Goal: Check status: Check status

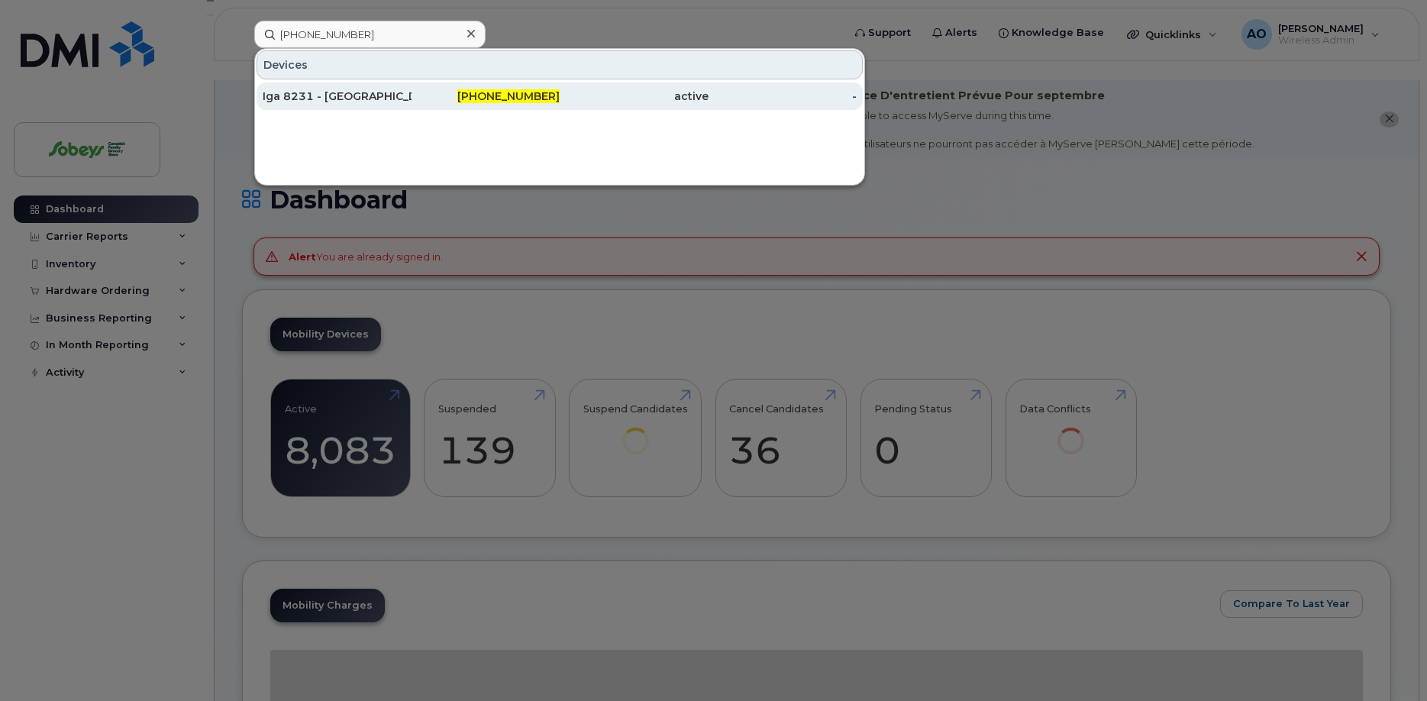
type input "[PHONE_NUMBER]"
click at [348, 95] on div "Iga 8231 - [GEOGRAPHIC_DATA]" at bounding box center [337, 96] width 149 height 15
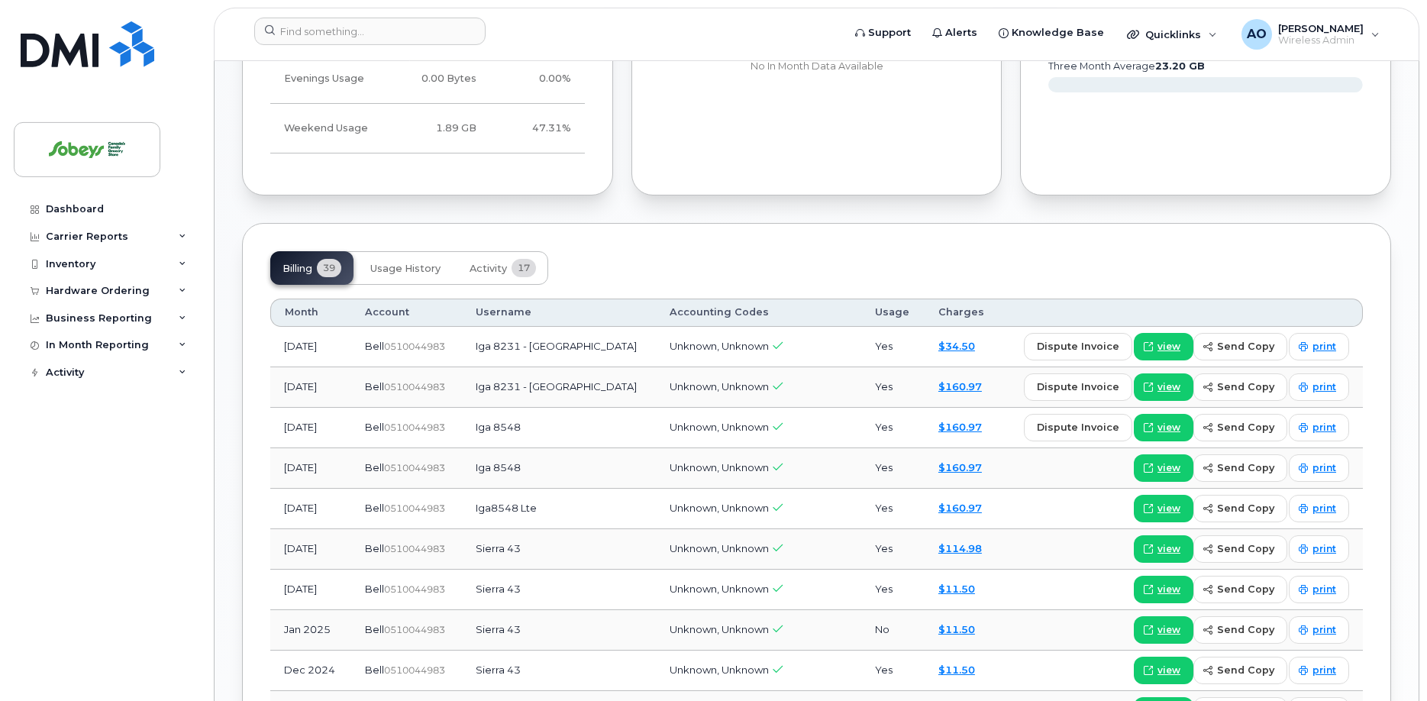
scroll to position [1091, 0]
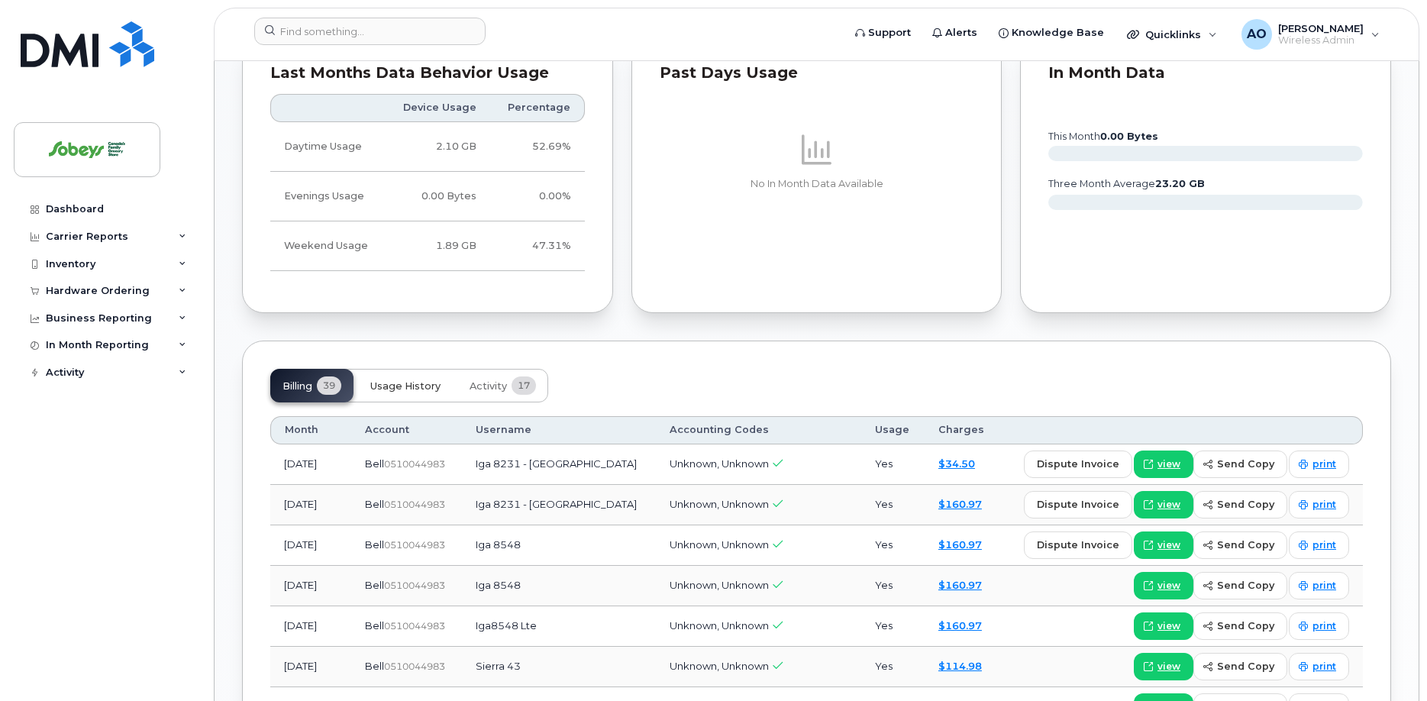
click at [411, 380] on span "Usage History" at bounding box center [405, 386] width 70 height 12
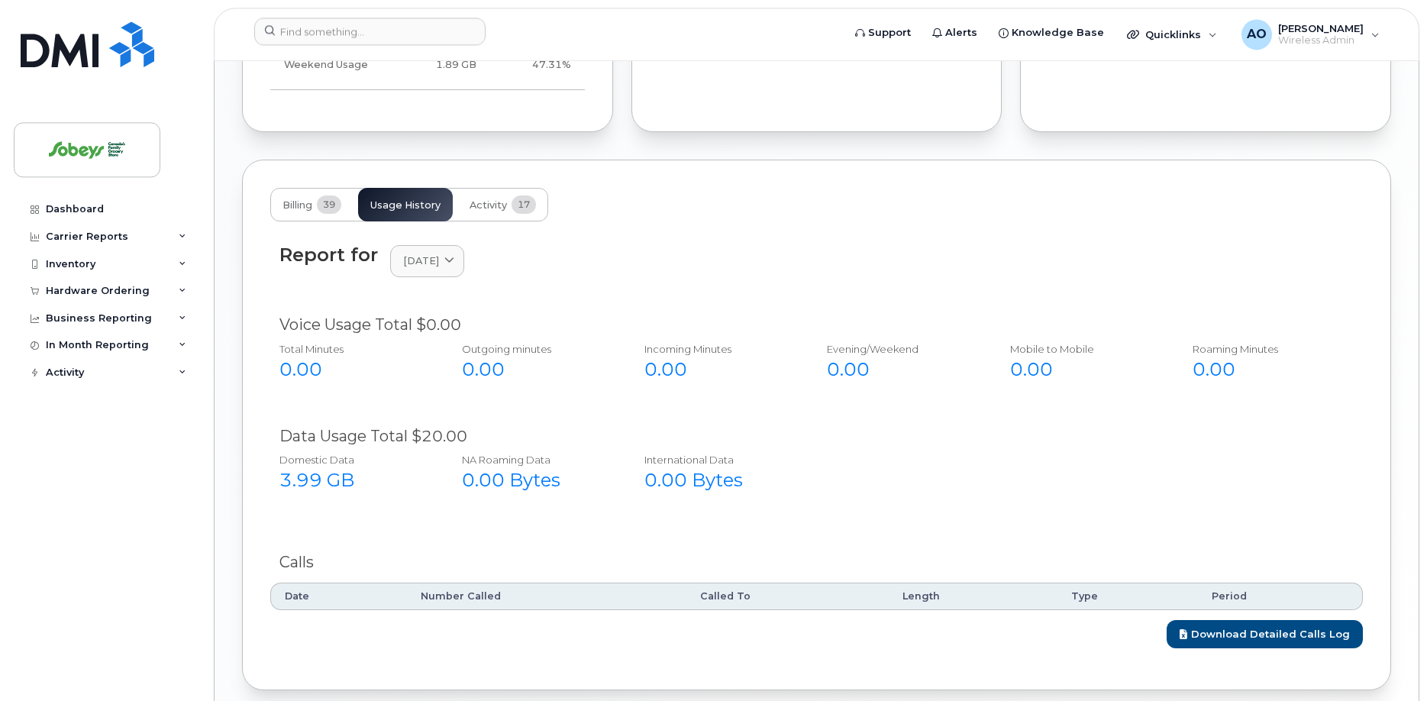
scroll to position [1161, 0]
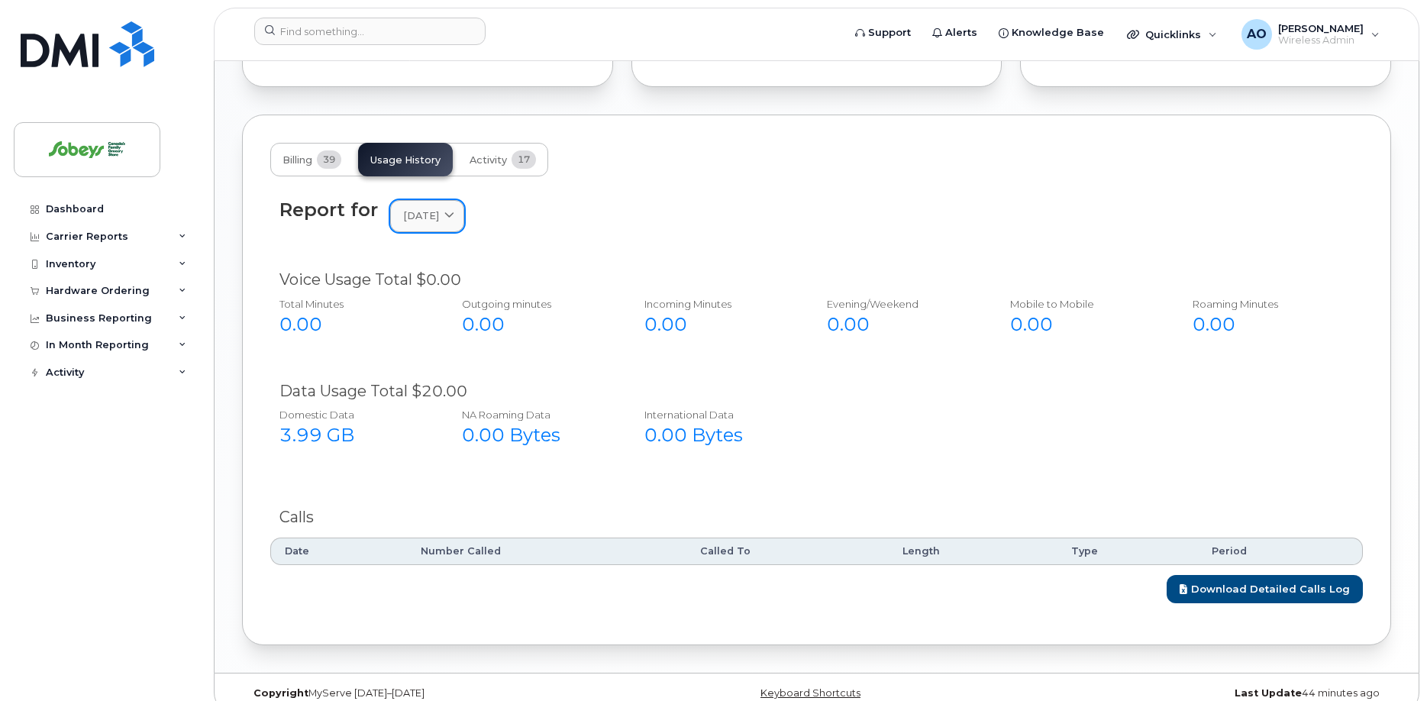
click at [433, 209] on link "August 2025" at bounding box center [427, 215] width 74 height 31
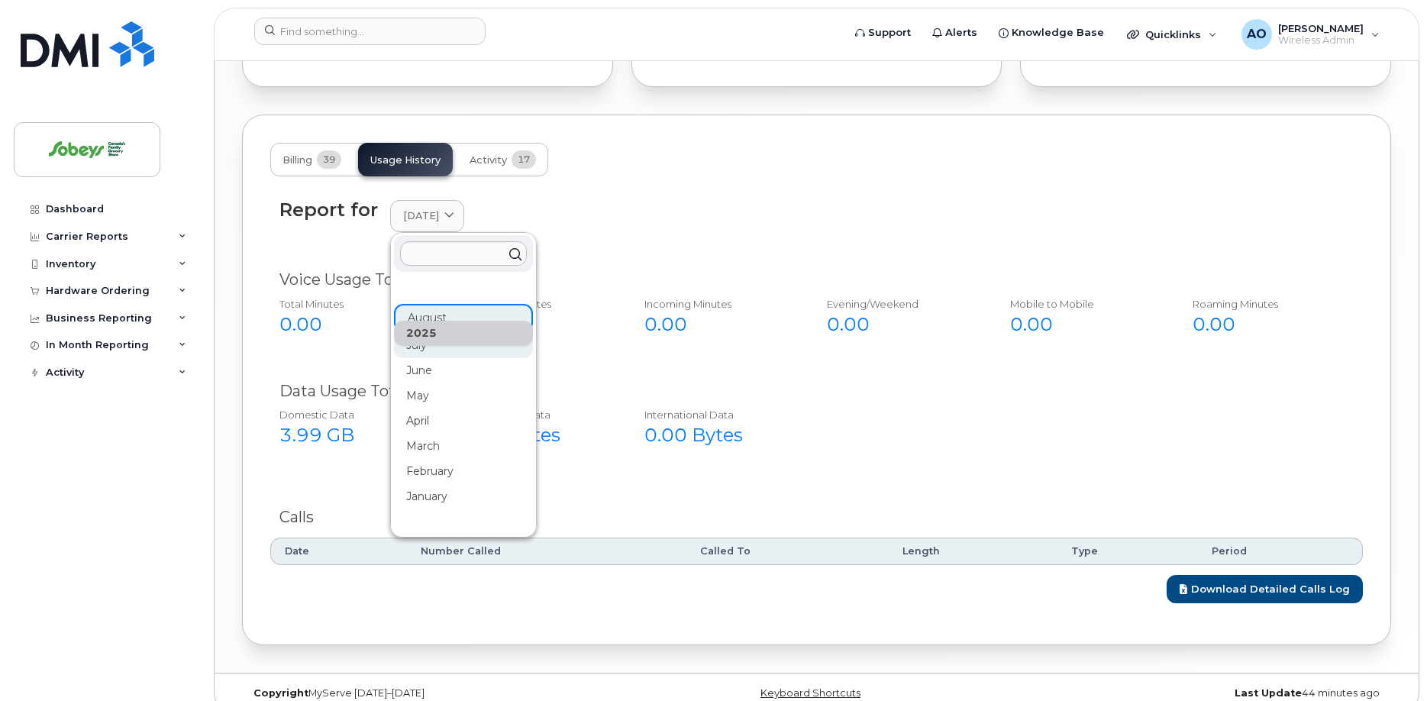
click at [441, 333] on div "July" at bounding box center [463, 345] width 139 height 25
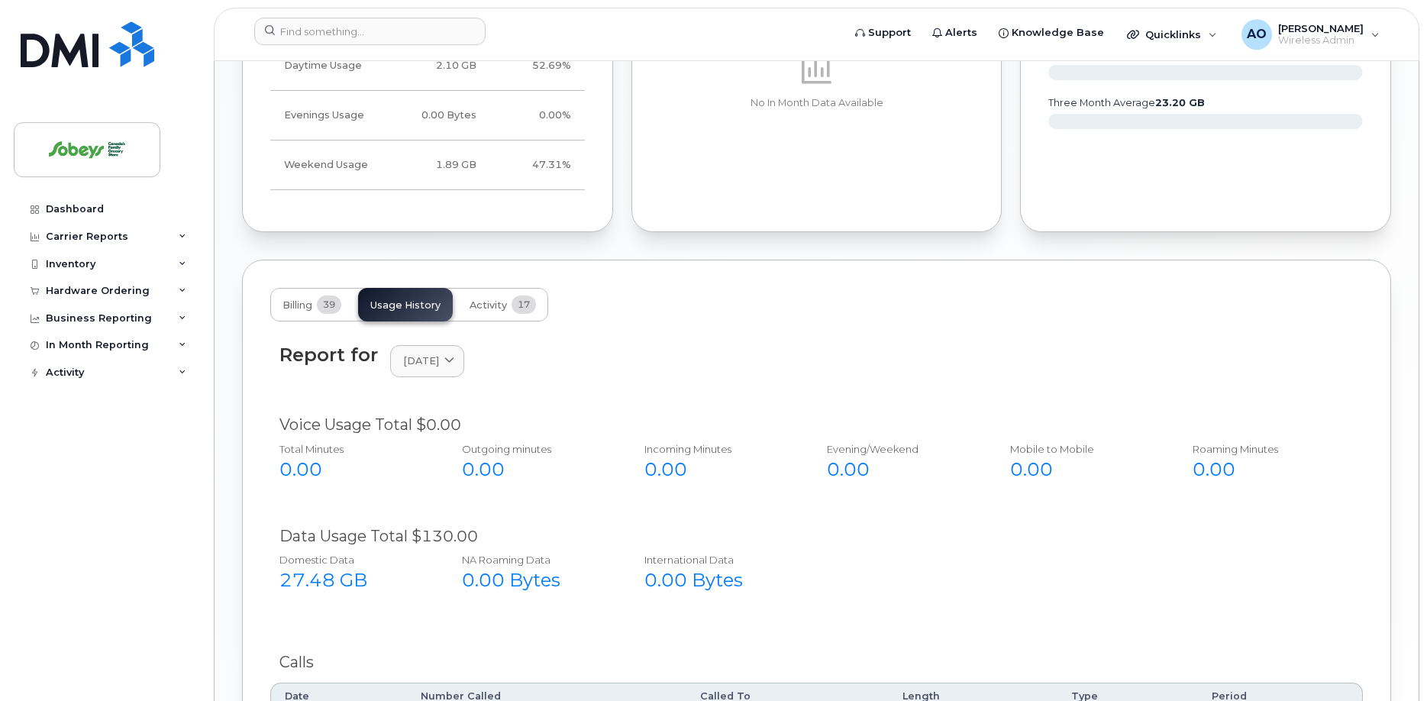
scroll to position [1005, 0]
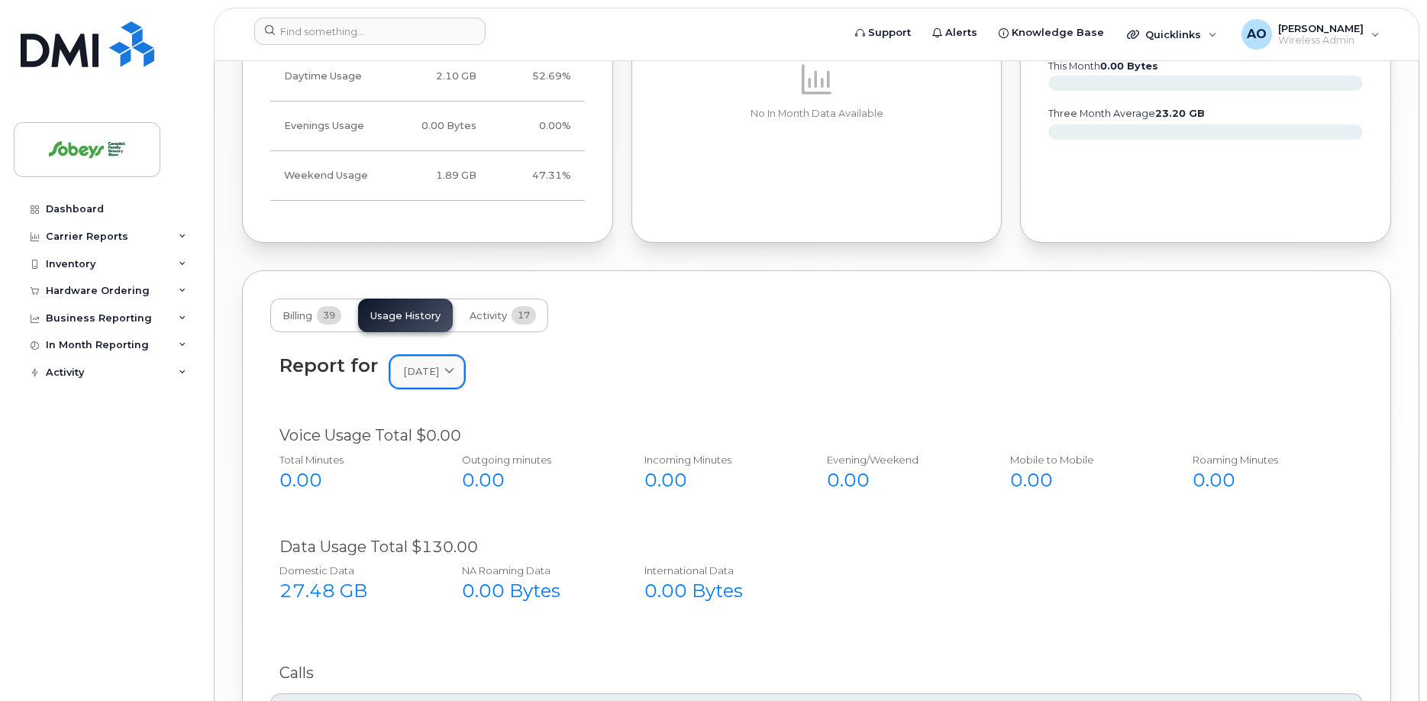
click at [427, 364] on span "July 2025" at bounding box center [421, 371] width 36 height 15
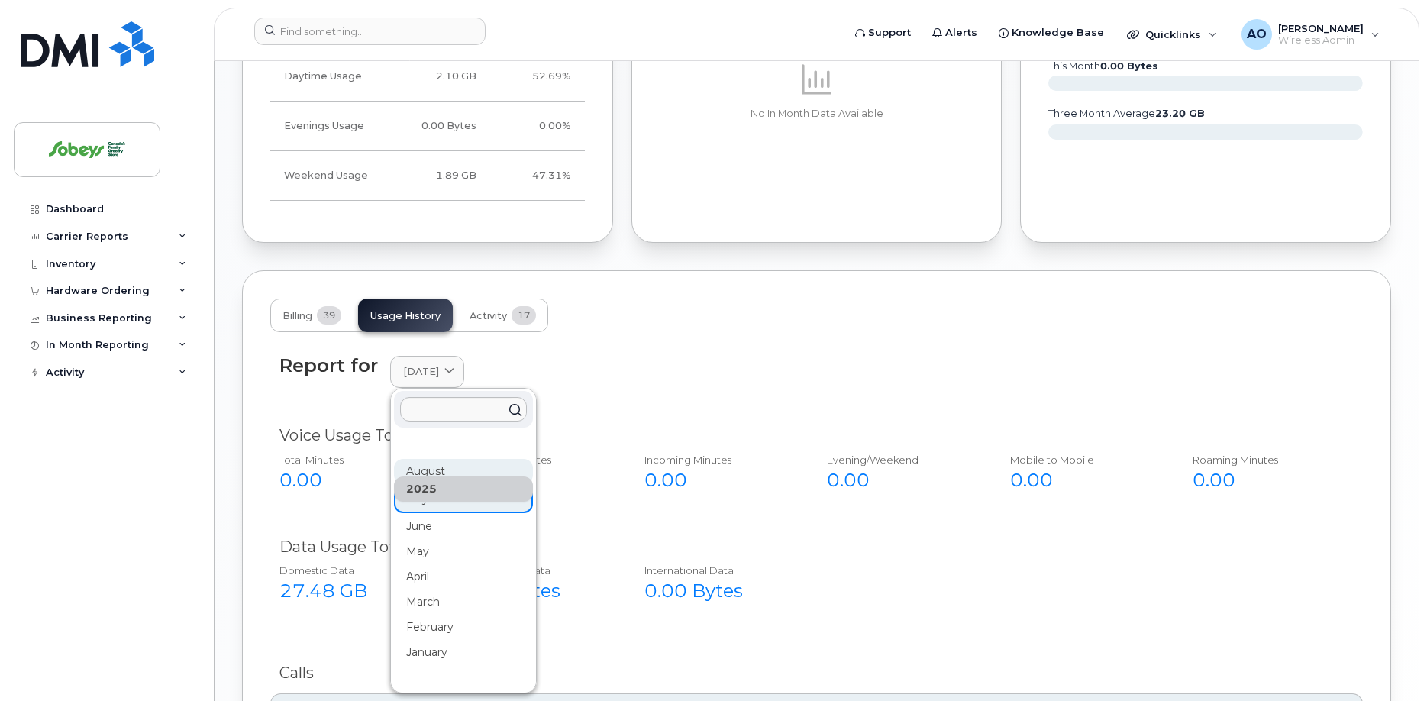
click at [436, 459] on div "August" at bounding box center [463, 471] width 139 height 25
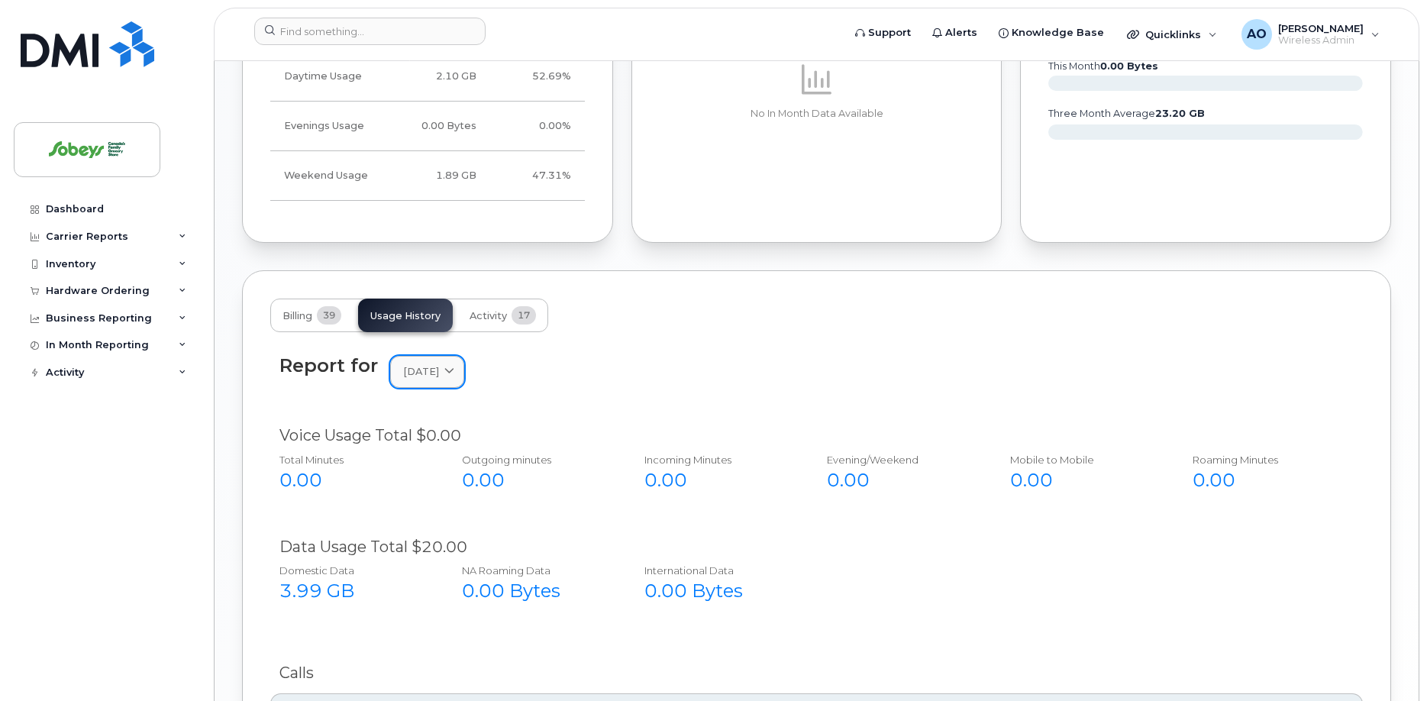
click at [439, 364] on span "August 2025" at bounding box center [421, 371] width 36 height 15
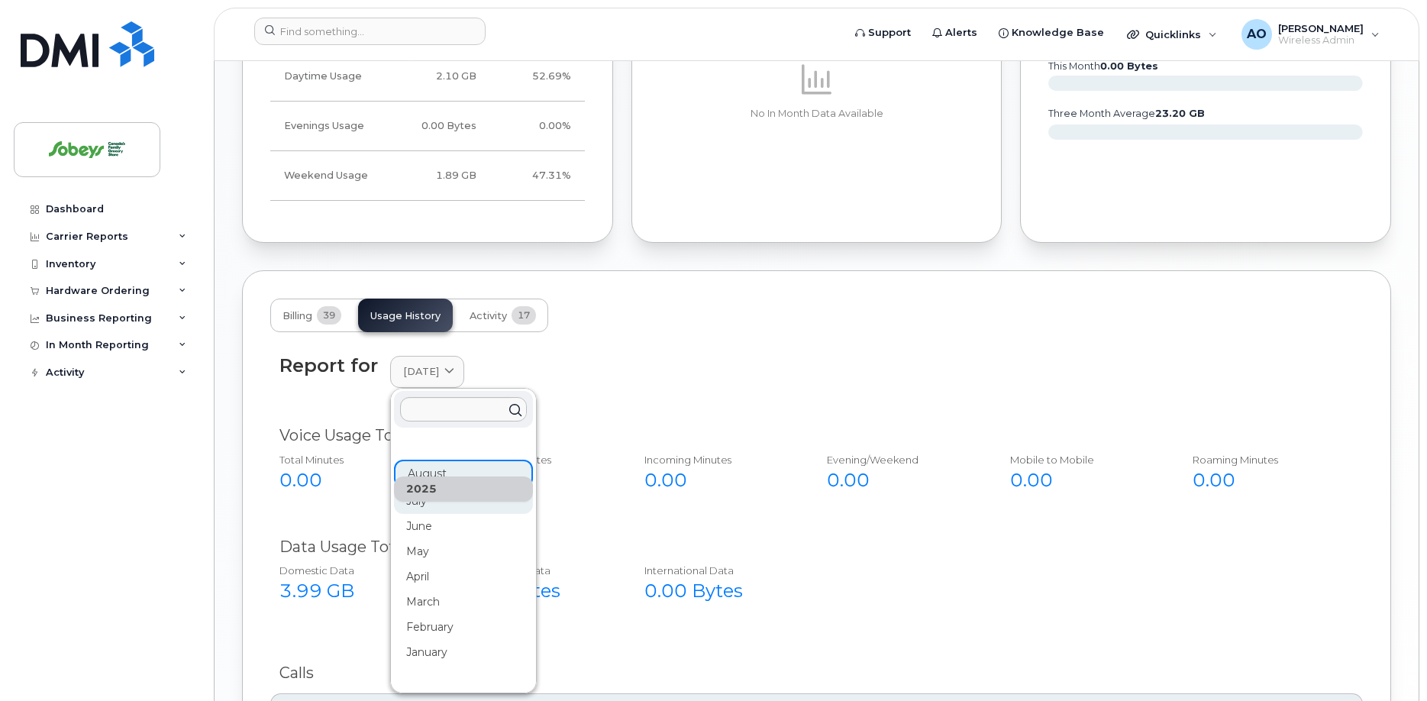
click at [440, 489] on div "July" at bounding box center [463, 501] width 139 height 25
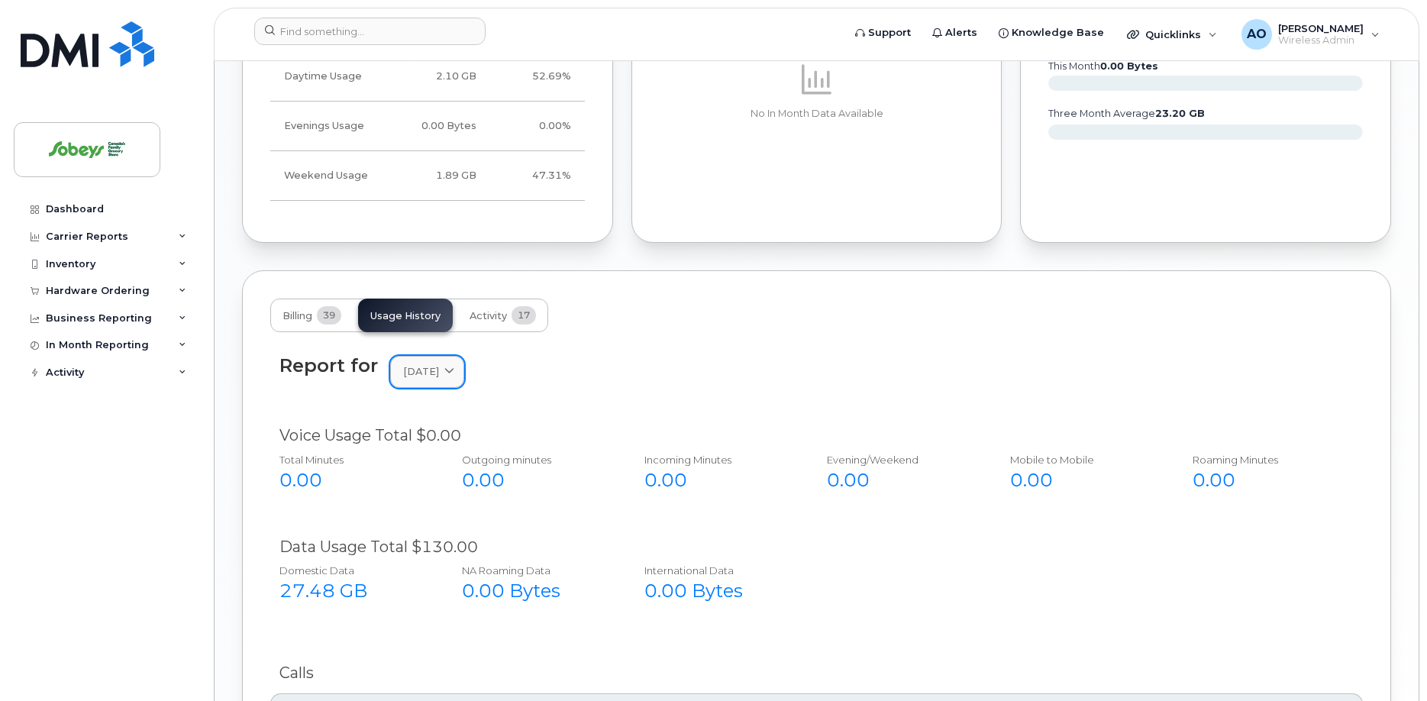
click at [438, 359] on link "July 2025" at bounding box center [427, 371] width 74 height 31
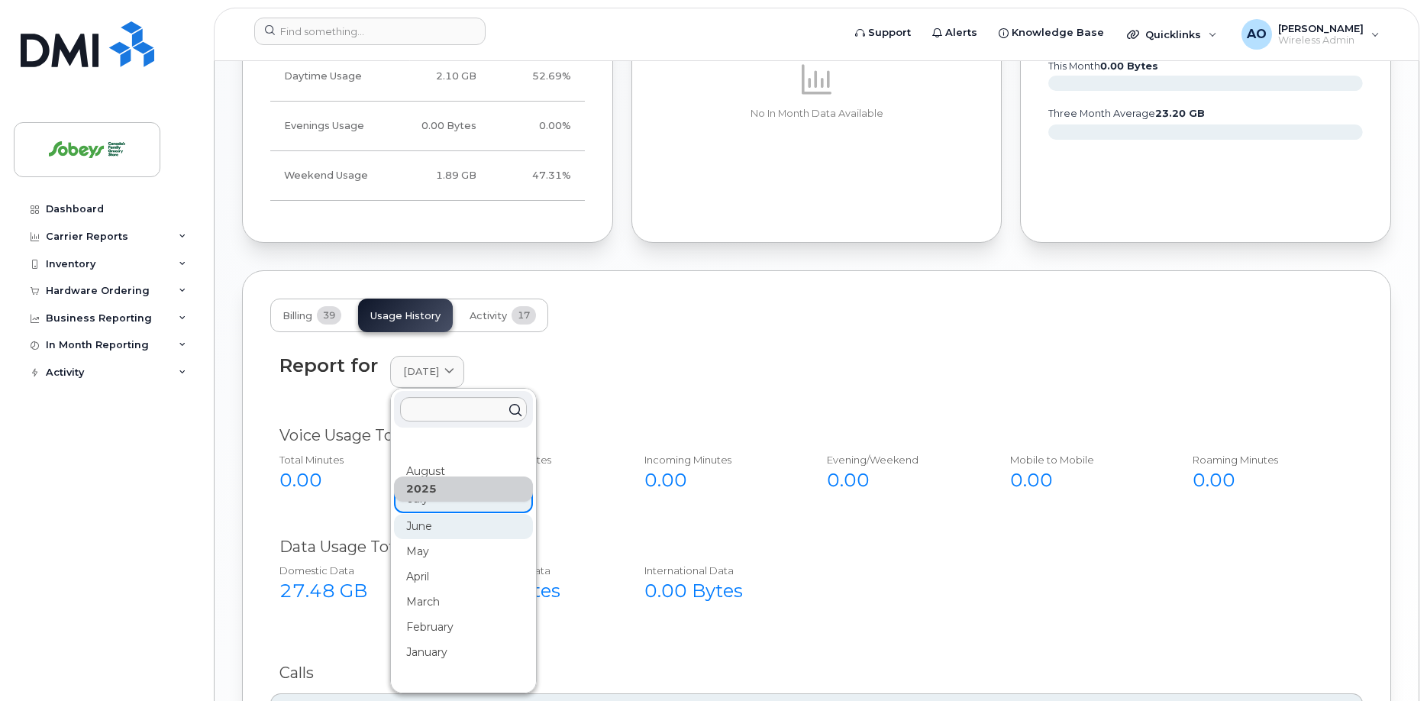
click at [425, 514] on div "June" at bounding box center [463, 526] width 139 height 25
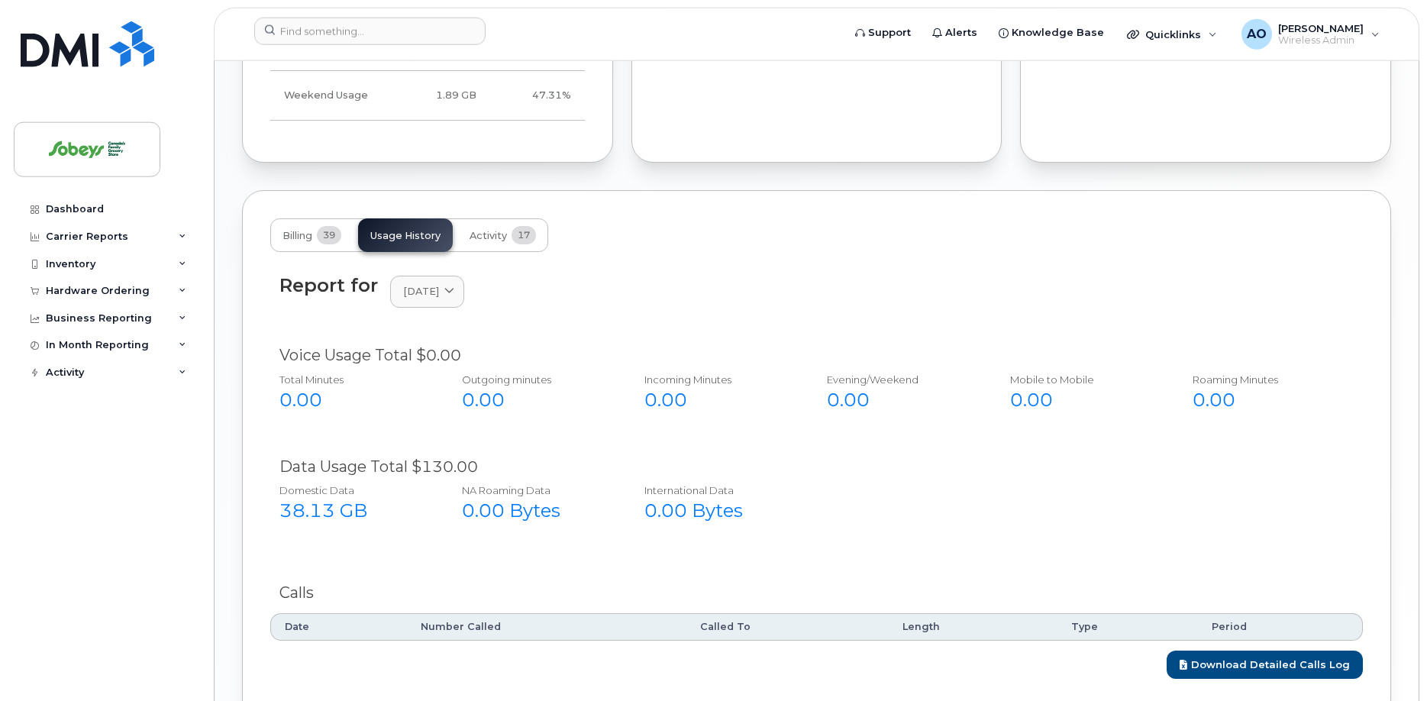
scroll to position [1083, 0]
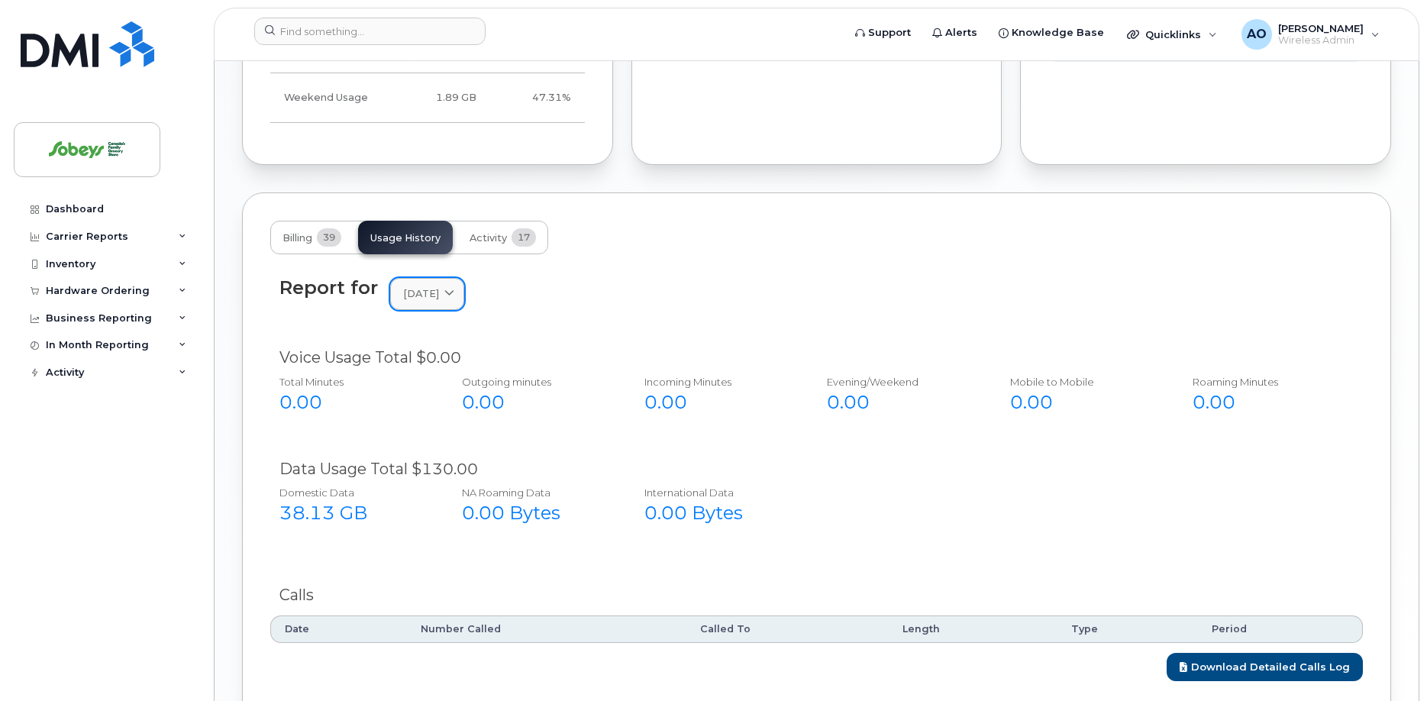
click at [451, 286] on div "June 2025" at bounding box center [427, 293] width 48 height 15
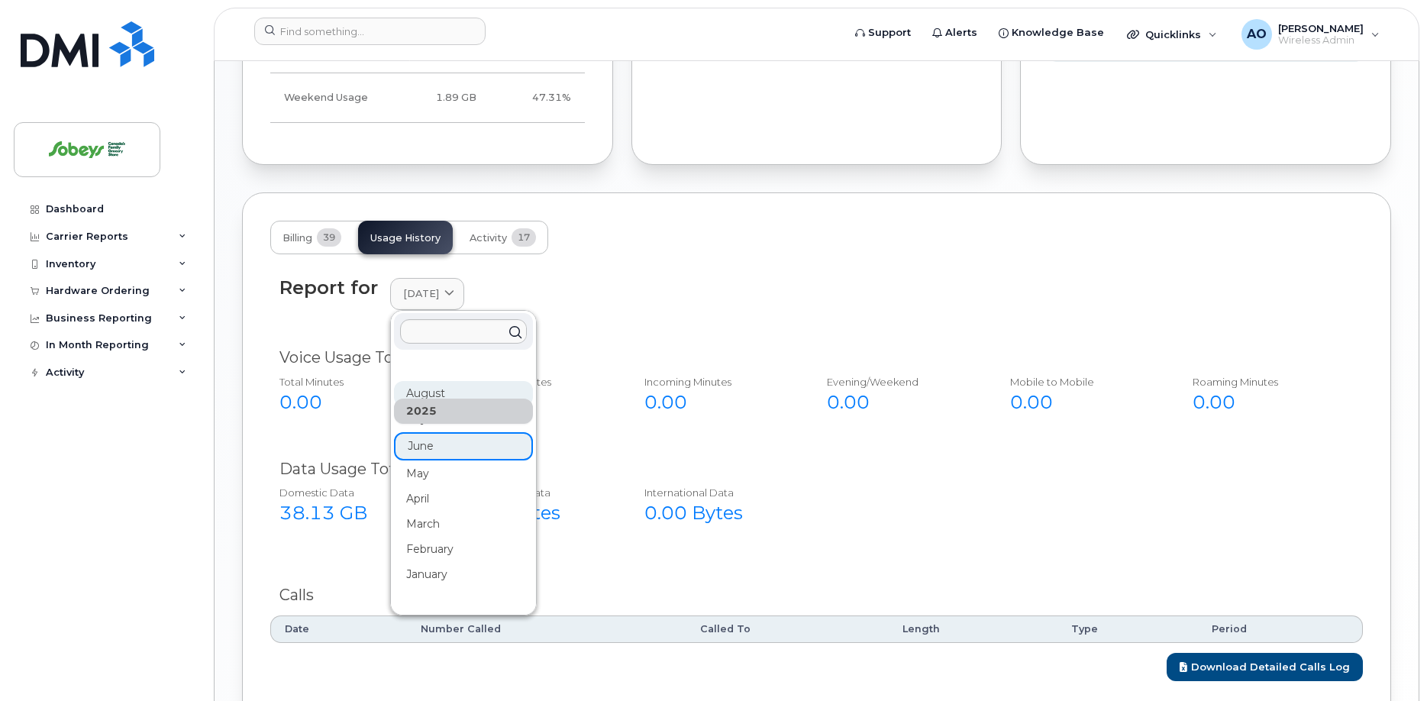
click at [444, 381] on div "August" at bounding box center [463, 393] width 139 height 25
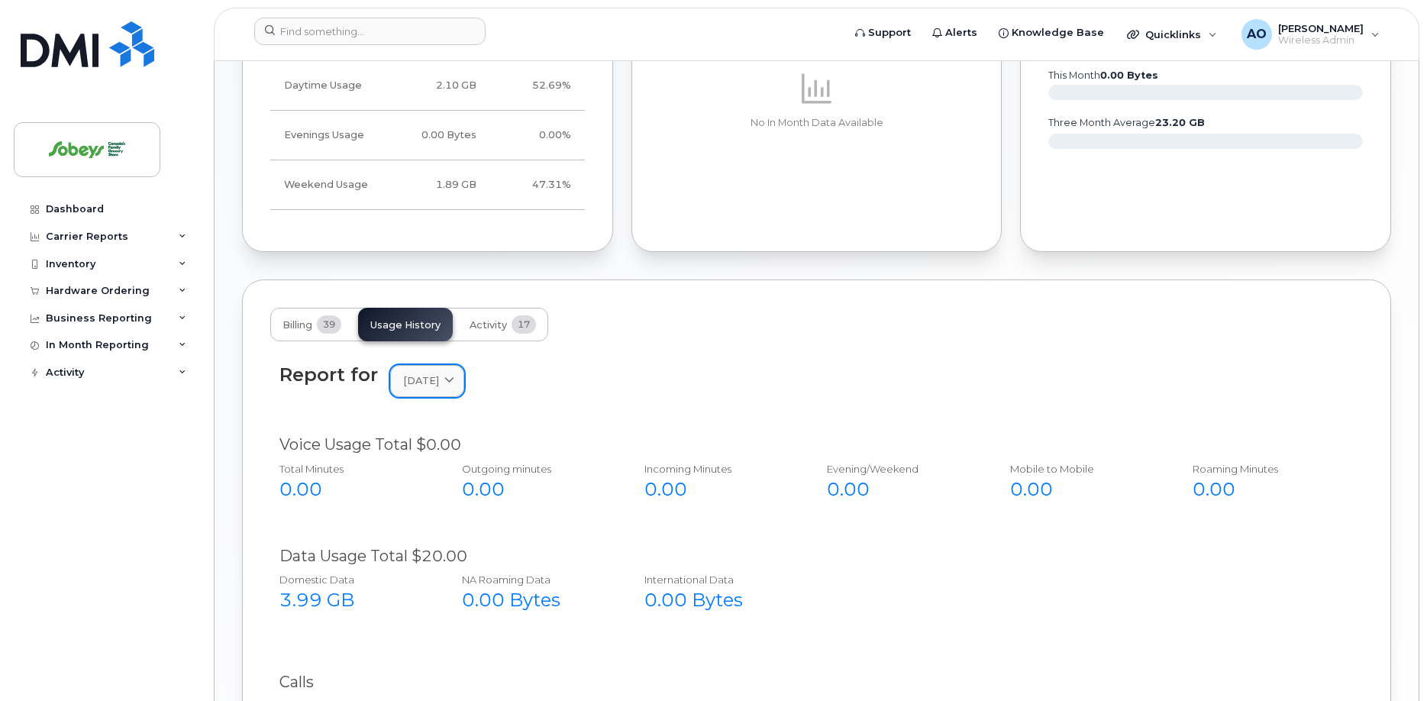
click at [412, 373] on span "August 2025" at bounding box center [421, 380] width 36 height 15
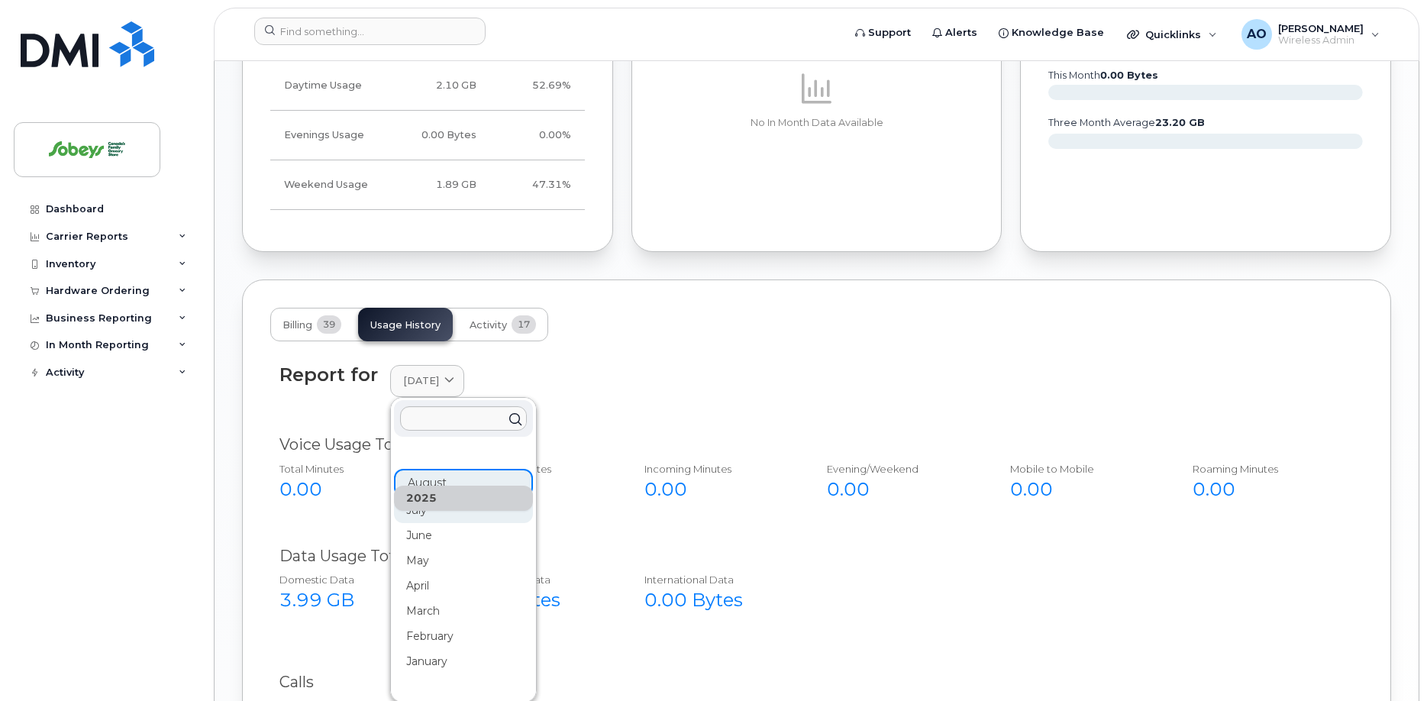
click at [425, 498] on div "July" at bounding box center [463, 510] width 139 height 25
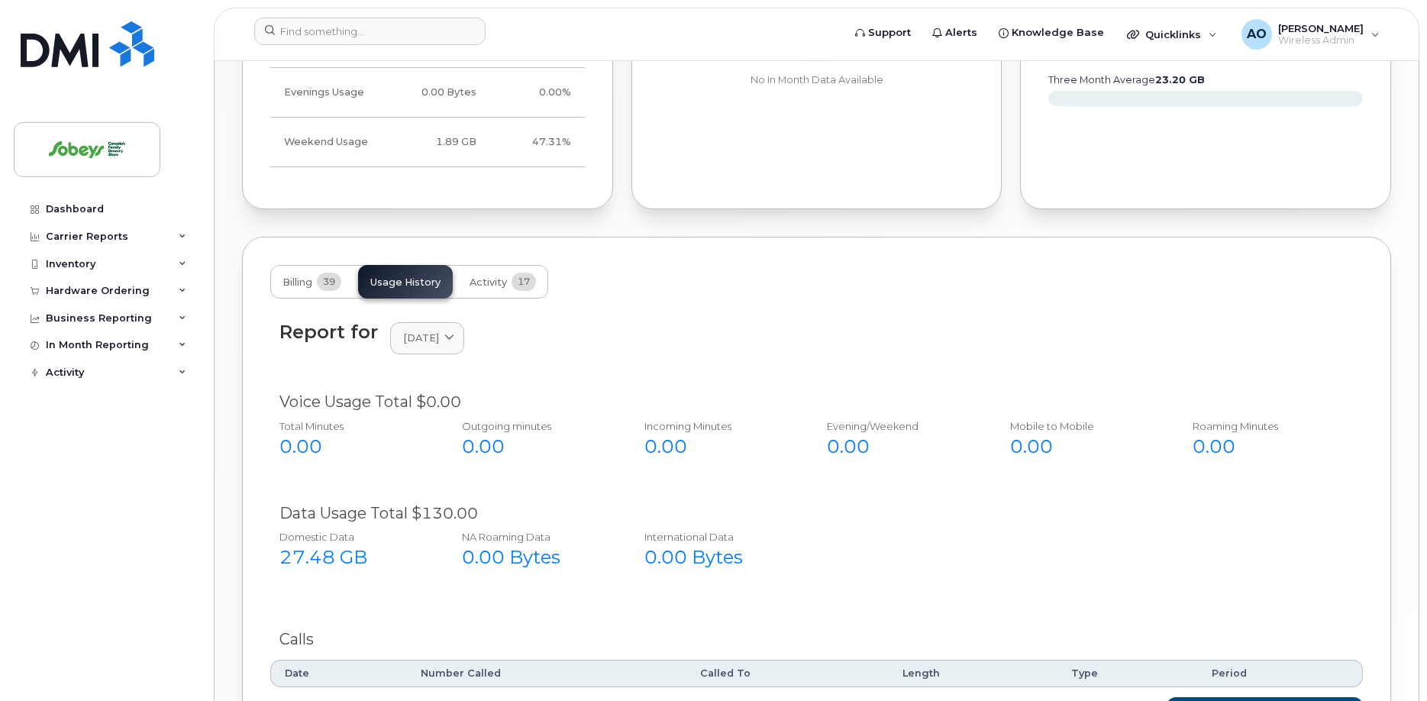
scroll to position [1074, 0]
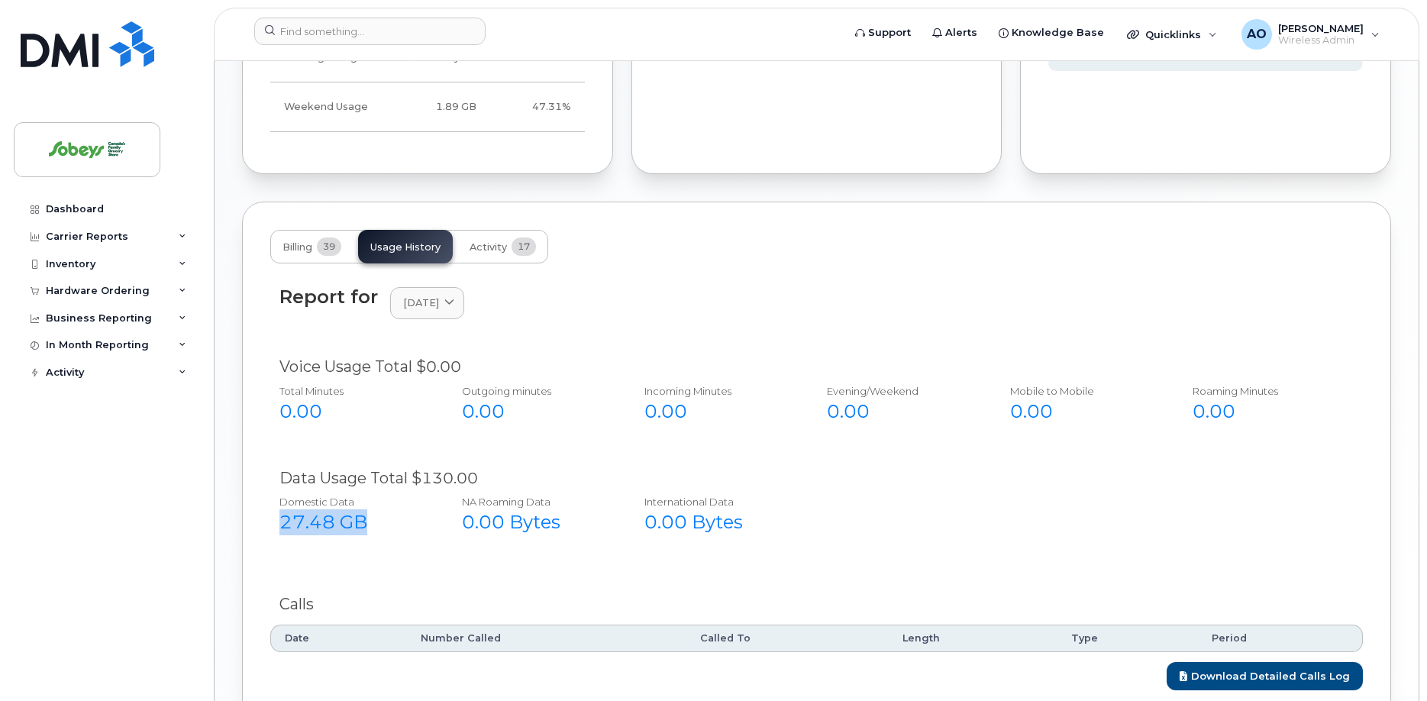
drag, startPoint x: 354, startPoint y: 505, endPoint x: 283, endPoint y: 503, distance: 71.0
click at [283, 509] on div "27.48 GB" at bounding box center [354, 522] width 149 height 26
copy div "27.48 GB"
click at [430, 298] on link "July 2025" at bounding box center [427, 302] width 74 height 31
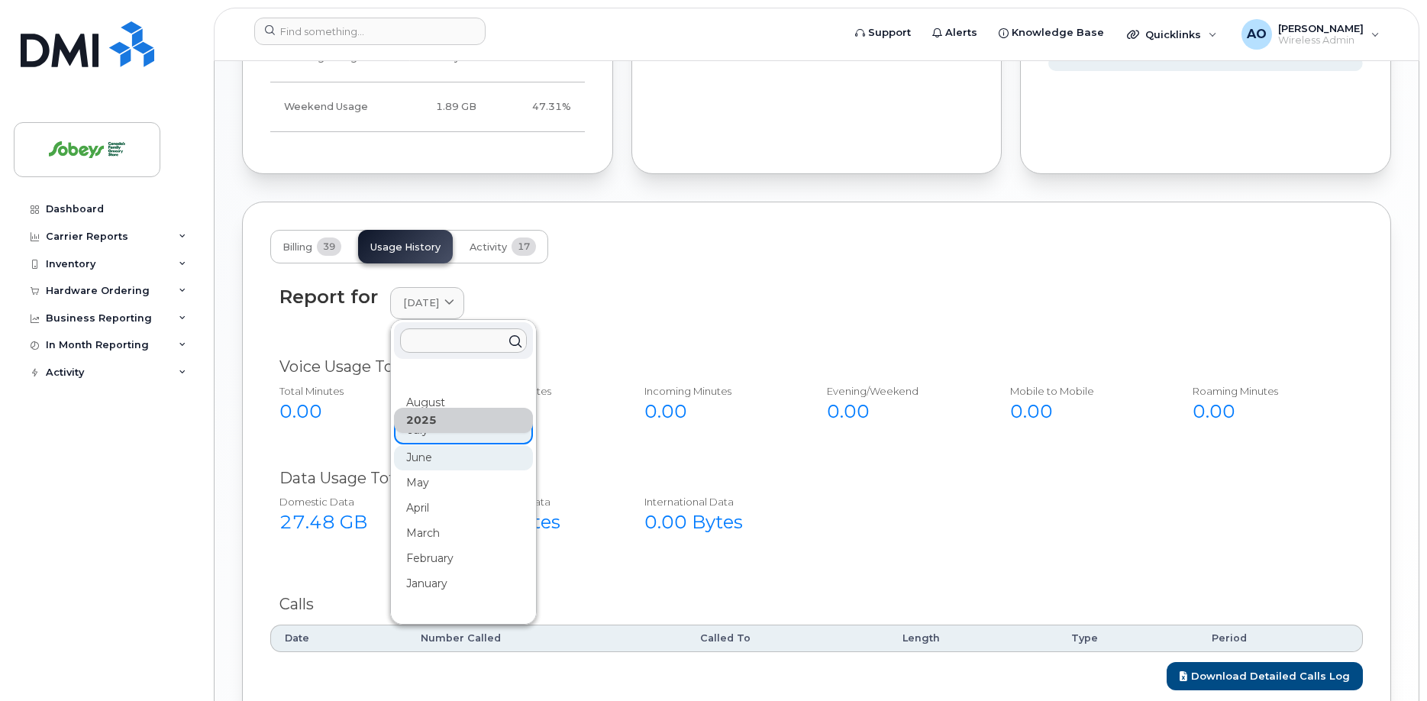
click at [441, 445] on div "June" at bounding box center [463, 457] width 139 height 25
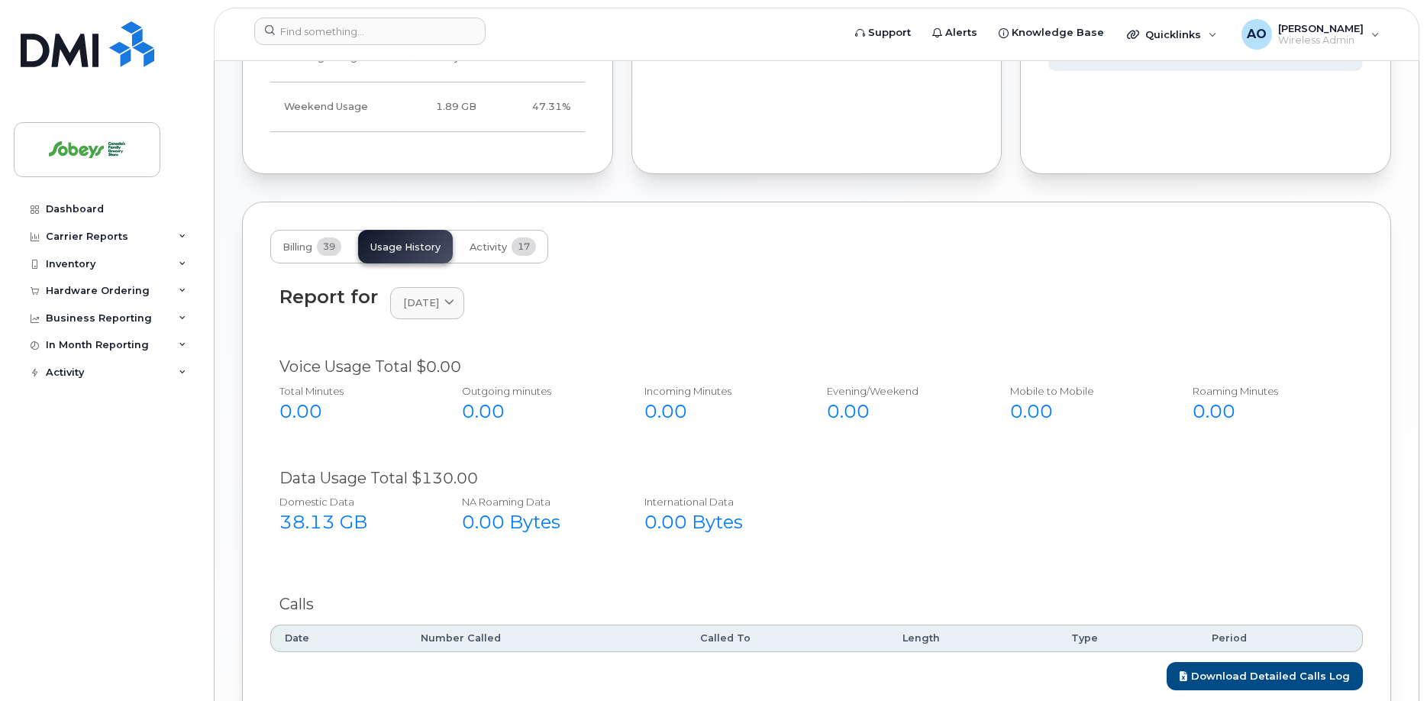
click at [365, 509] on div "38.13 GB" at bounding box center [354, 522] width 149 height 26
drag, startPoint x: 331, startPoint y: 503, endPoint x: 276, endPoint y: 506, distance: 55.1
click at [284, 509] on div "38.13 GB" at bounding box center [354, 522] width 149 height 26
copy div "38.13 GB"
click at [451, 296] on div "June 2025" at bounding box center [427, 303] width 48 height 15
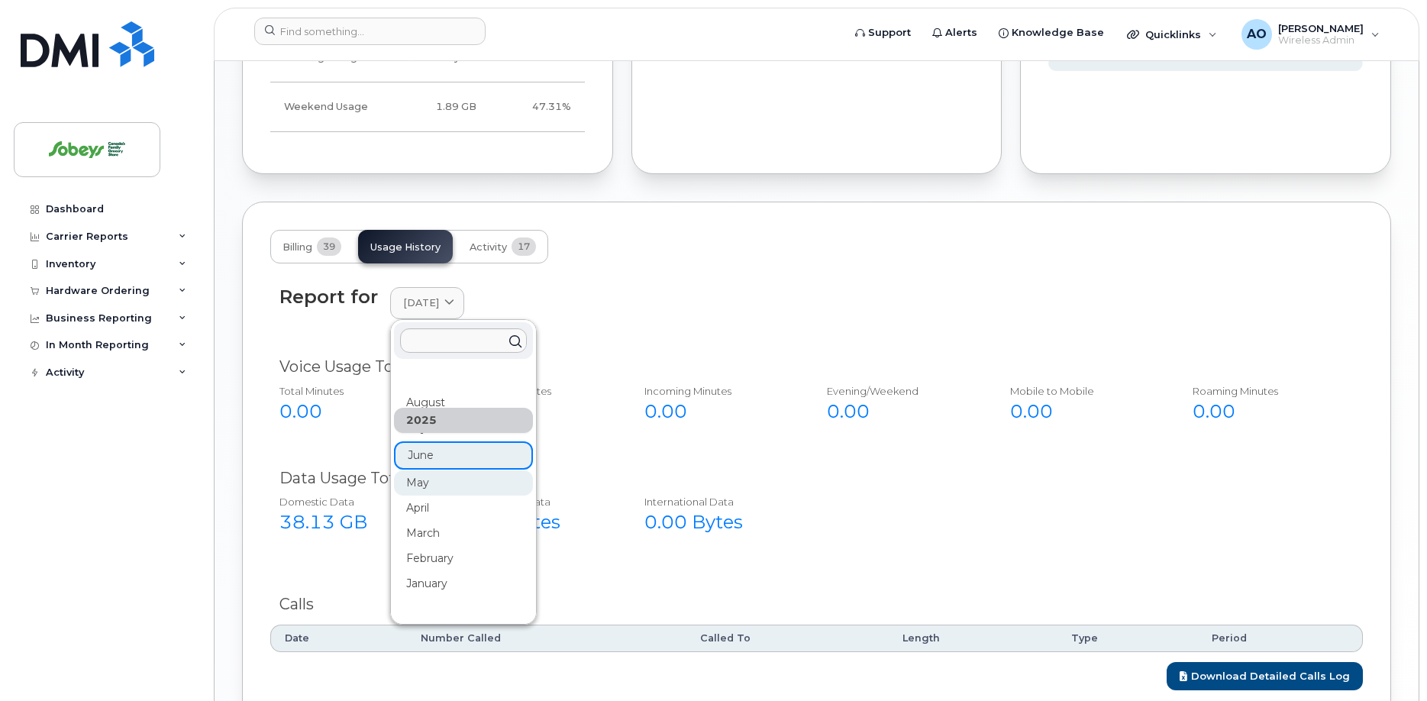
click at [426, 470] on div "May" at bounding box center [463, 482] width 139 height 25
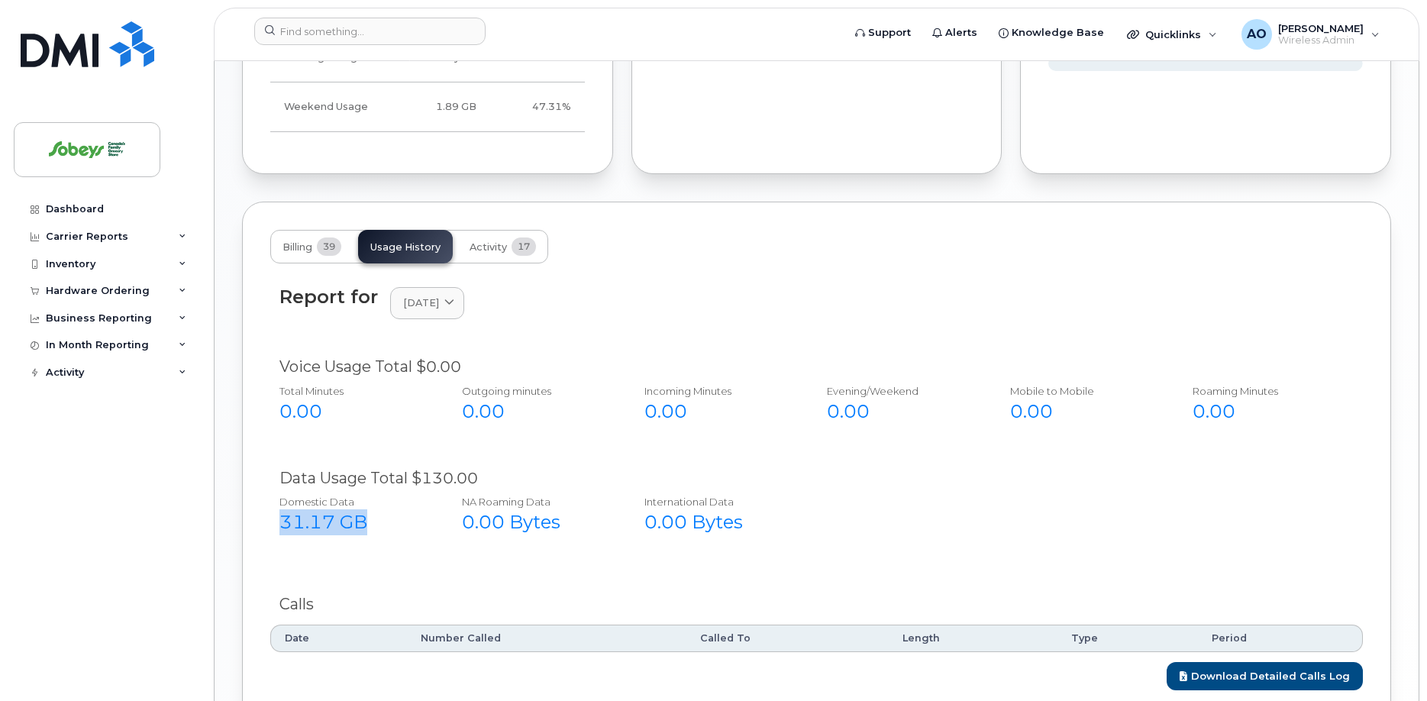
drag, startPoint x: 324, startPoint y: 503, endPoint x: 269, endPoint y: 502, distance: 55.0
click at [283, 509] on div "31.17 GB" at bounding box center [354, 522] width 149 height 26
copy div "31.17 GB"
click at [729, 292] on div "Report for May 2025 2025 August July June May April March February January 2024…" at bounding box center [817, 302] width 1075 height 33
